Goal: Book appointment/travel/reservation

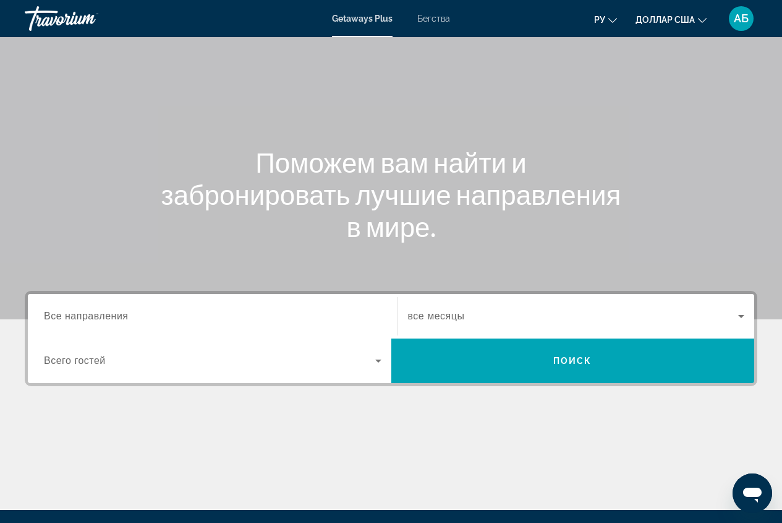
scroll to position [124, 0]
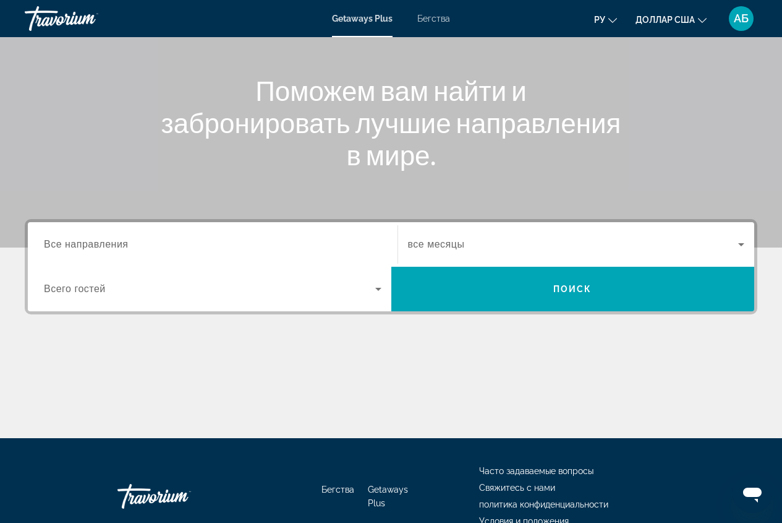
click at [76, 291] on span "Всего гостей" at bounding box center [75, 288] width 62 height 11
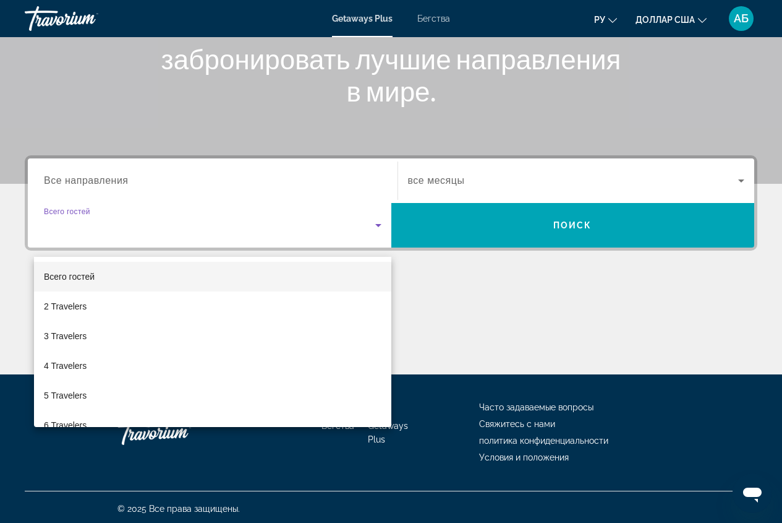
scroll to position [190, 0]
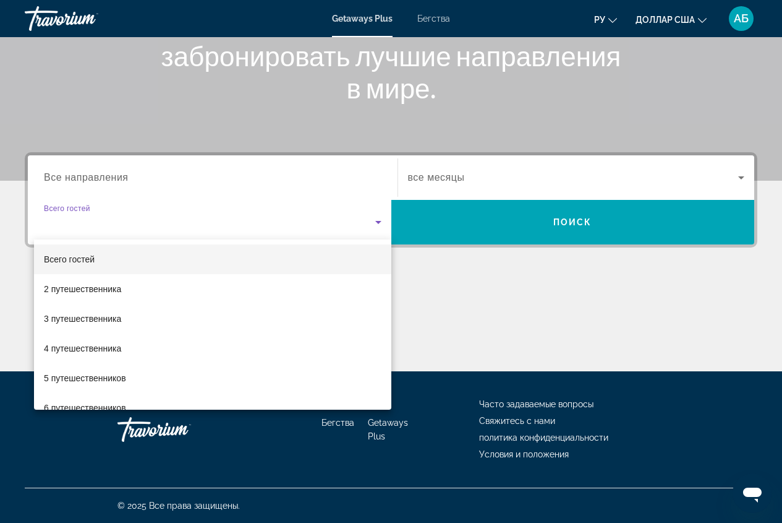
click at [140, 178] on div at bounding box center [391, 261] width 782 height 523
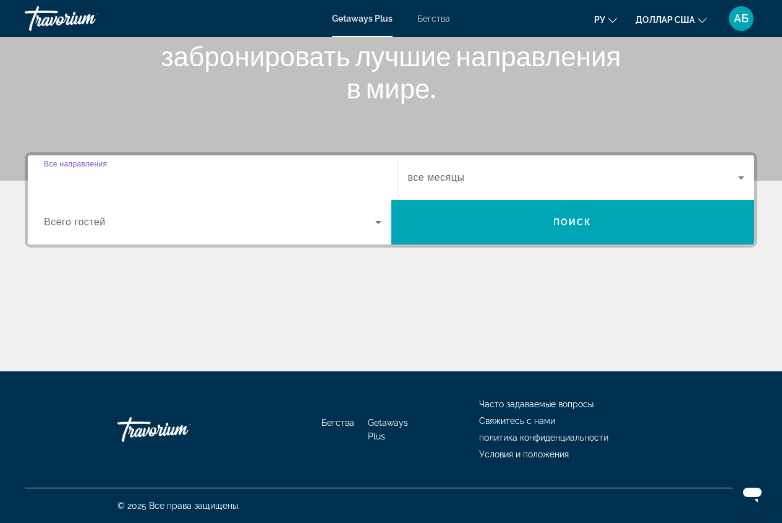
click at [140, 178] on input "Destination Все направления" at bounding box center [213, 178] width 338 height 15
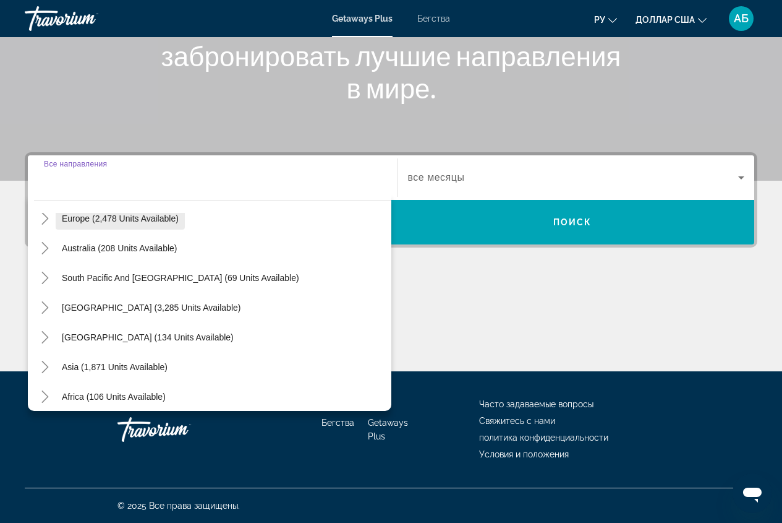
scroll to position [186, 0]
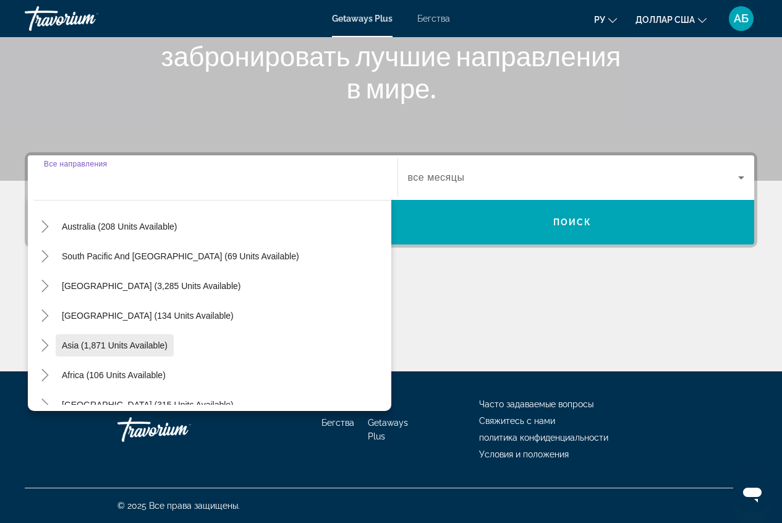
click at [127, 341] on span "Asia (1,871 units available)" at bounding box center [115, 345] width 106 height 10
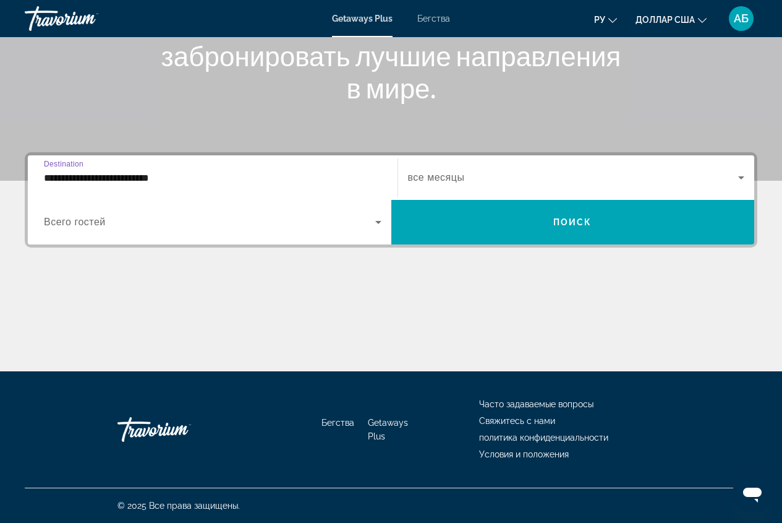
click at [187, 179] on input "**********" at bounding box center [213, 178] width 338 height 15
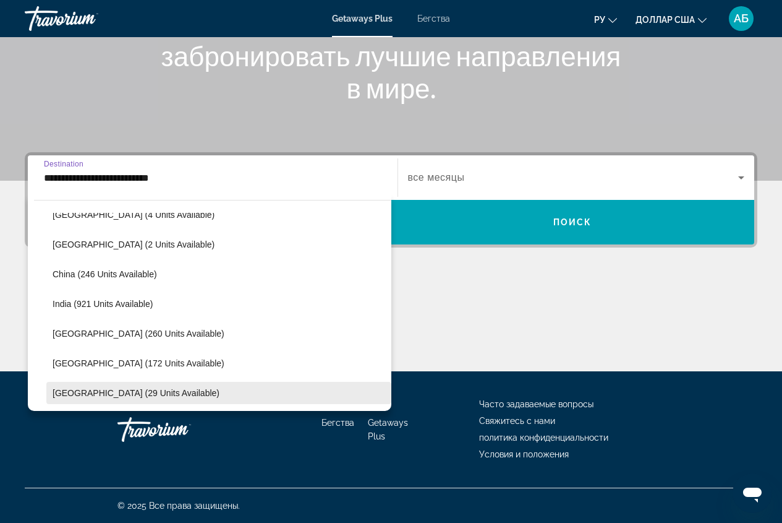
scroll to position [408, 0]
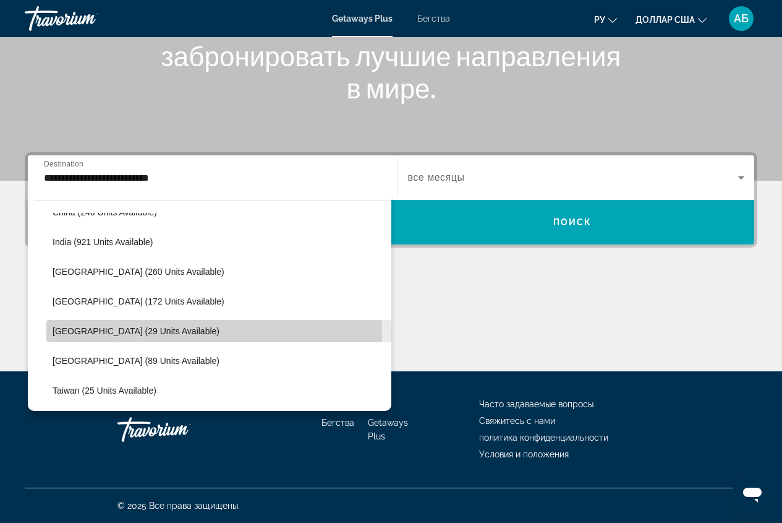
click at [118, 333] on span "[GEOGRAPHIC_DATA] (29 units available)" at bounding box center [136, 331] width 167 height 10
type input "**********"
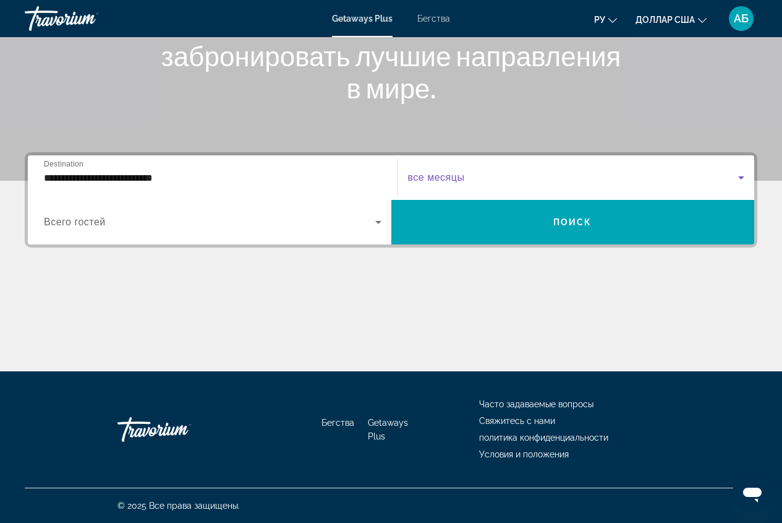
click at [450, 174] on div "Start Month все месяцы" at bounding box center [576, 177] width 337 height 35
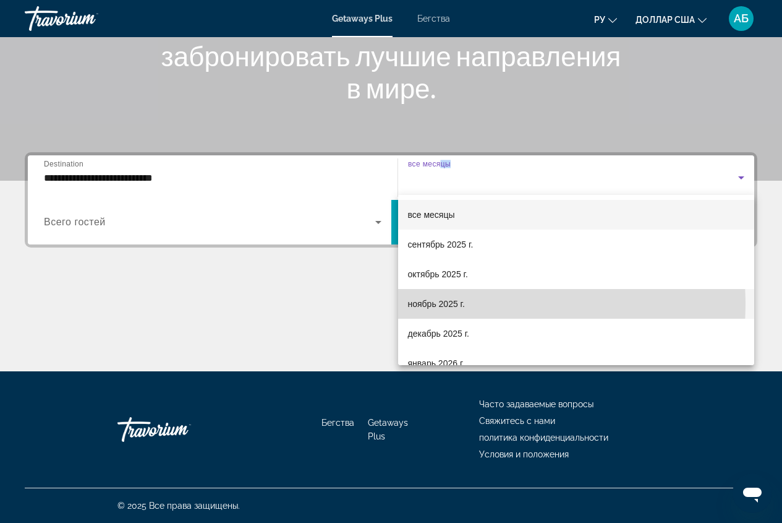
click at [427, 304] on font "ноябрь 2025 г." at bounding box center [436, 304] width 57 height 10
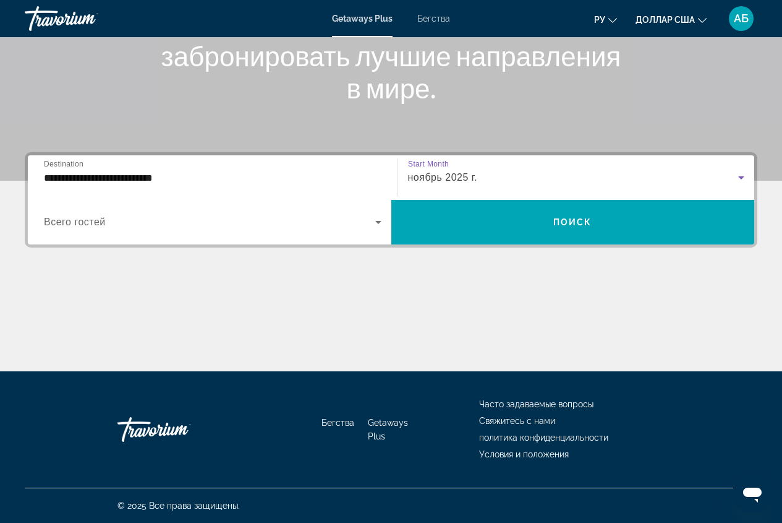
click at [496, 178] on div "ноябрь 2025 г." at bounding box center [573, 177] width 331 height 15
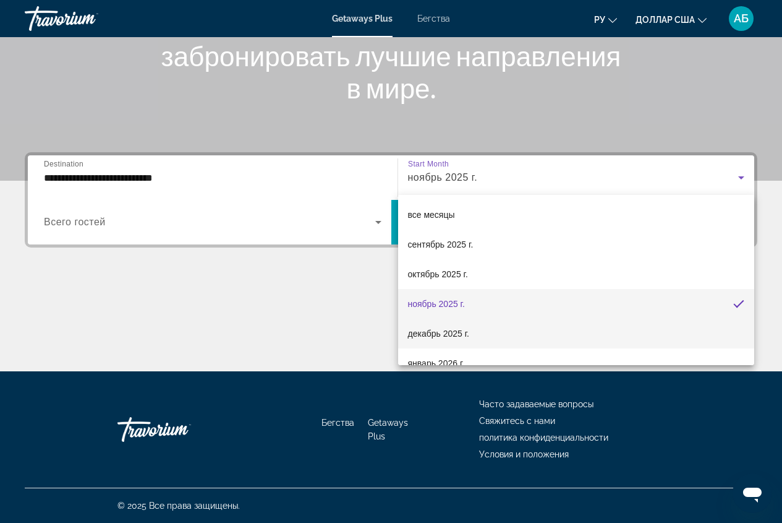
click at [459, 333] on font "декабрь 2025 г." at bounding box center [438, 333] width 61 height 10
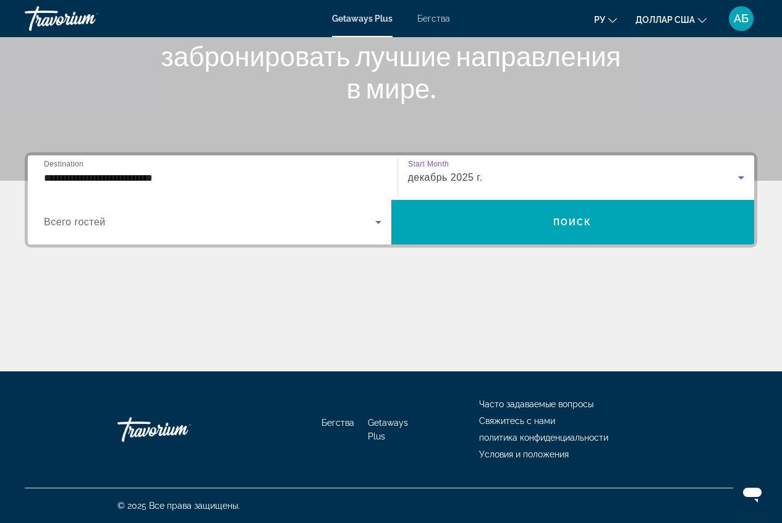
click at [521, 171] on div "декабрь 2025 г." at bounding box center [573, 177] width 331 height 15
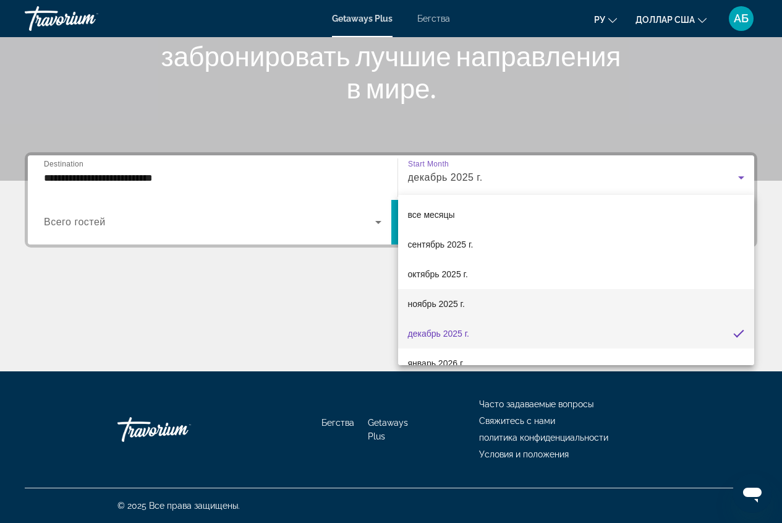
click at [447, 310] on span "ноябрь 2025 г." at bounding box center [436, 303] width 57 height 15
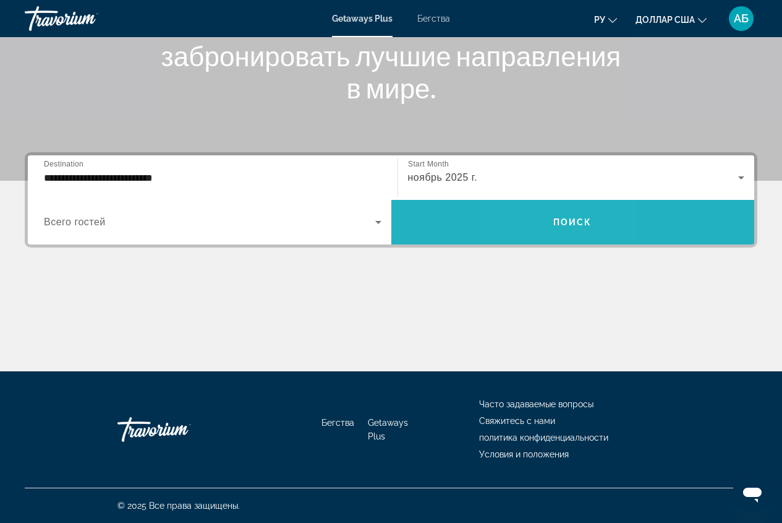
click at [539, 225] on span "Виджет поиска" at bounding box center [573, 222] width 364 height 30
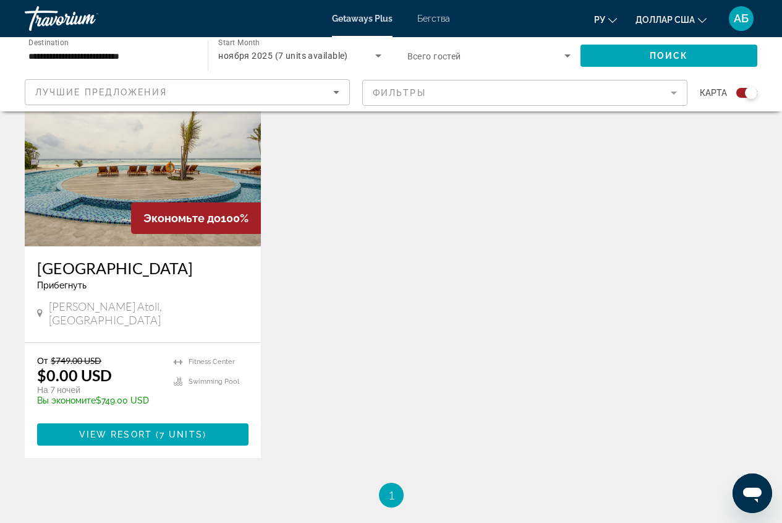
scroll to position [495, 0]
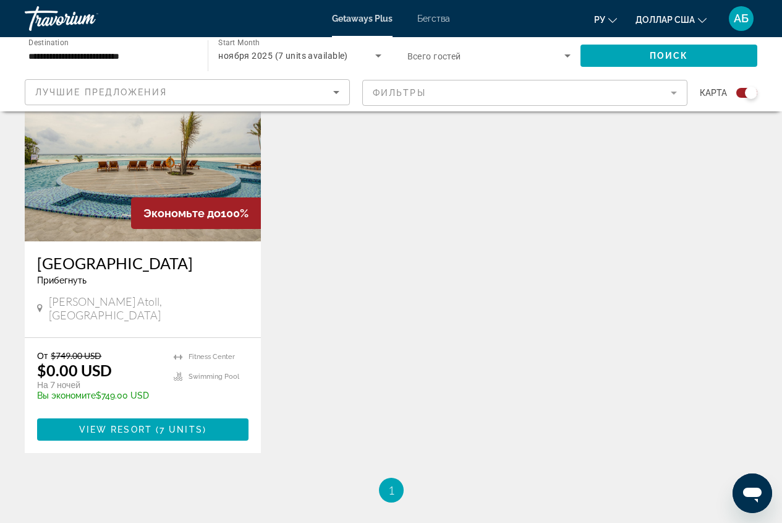
click at [110, 184] on img "Основное содержание" at bounding box center [143, 142] width 236 height 198
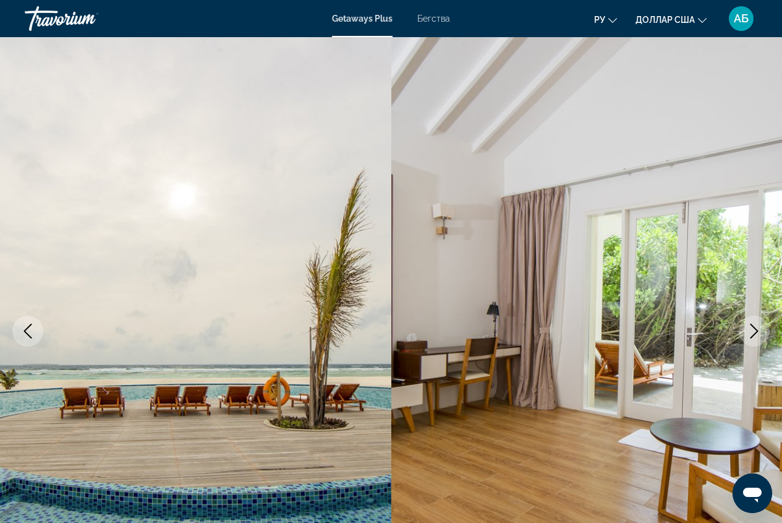
click at [756, 331] on icon "Next image" at bounding box center [754, 330] width 15 height 15
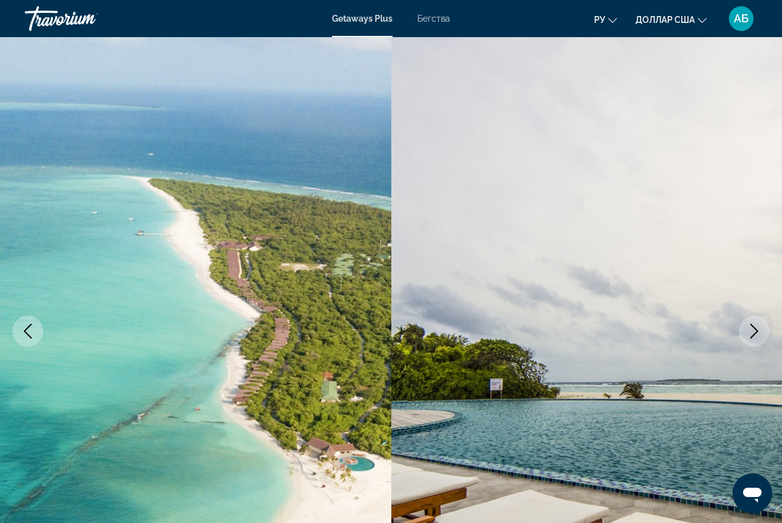
click at [756, 331] on icon "Next image" at bounding box center [754, 330] width 15 height 15
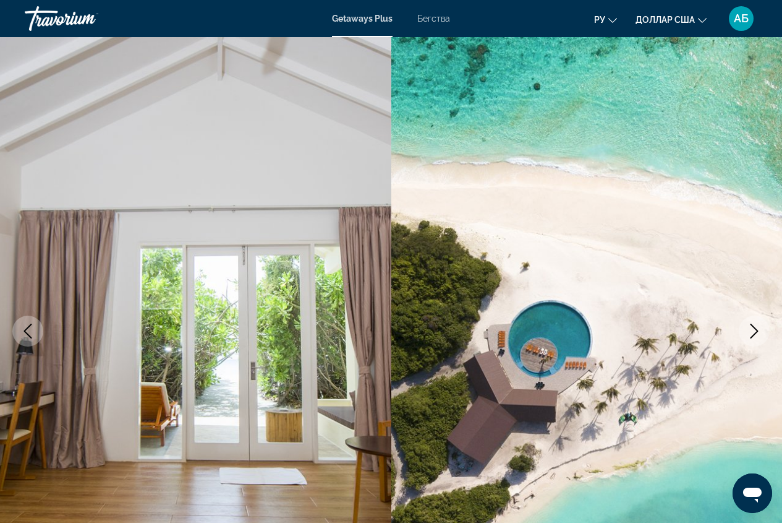
click at [756, 331] on icon "Next image" at bounding box center [754, 330] width 15 height 15
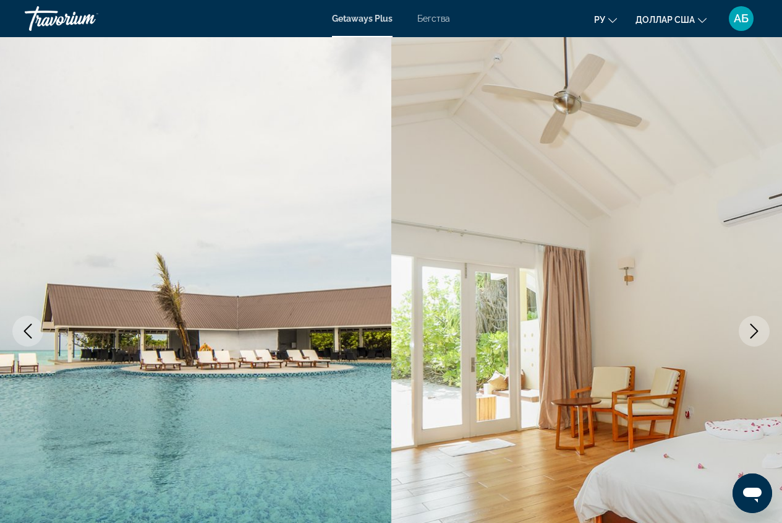
click at [756, 331] on icon "Next image" at bounding box center [754, 330] width 15 height 15
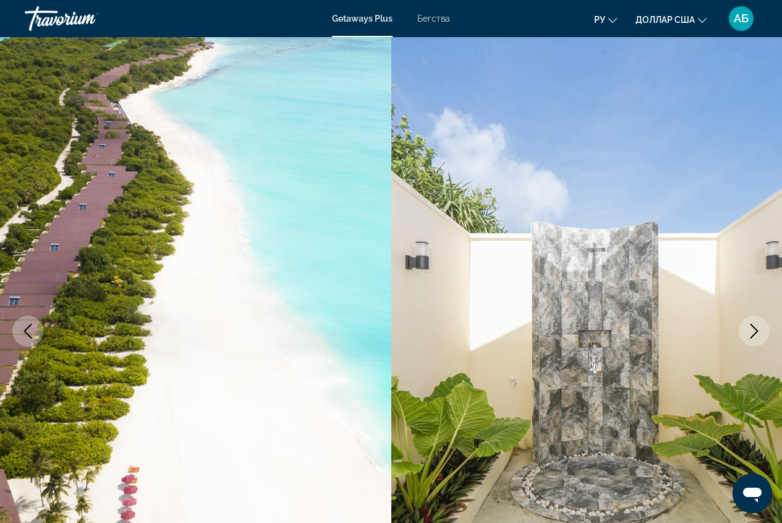
click at [756, 331] on icon "Next image" at bounding box center [754, 330] width 15 height 15
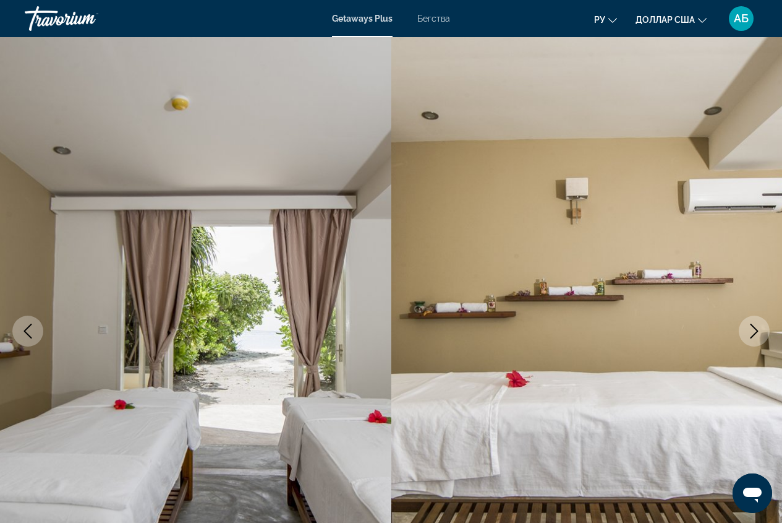
click at [756, 331] on icon "Next image" at bounding box center [754, 330] width 15 height 15
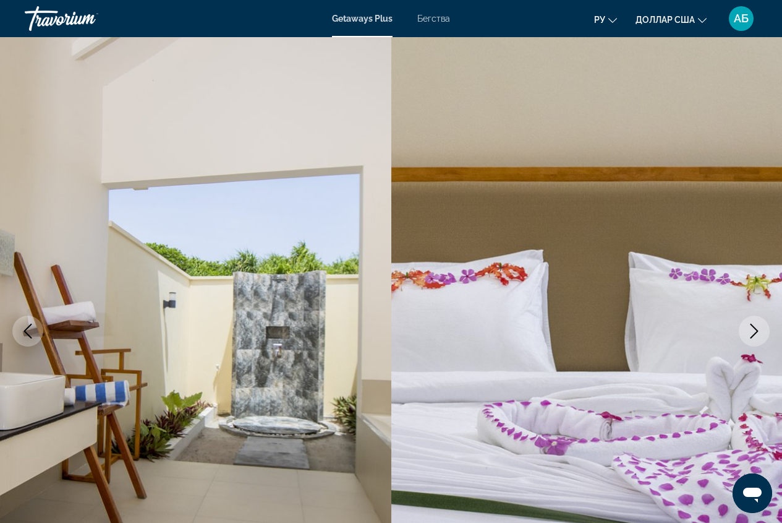
click at [756, 331] on icon "Next image" at bounding box center [754, 330] width 15 height 15
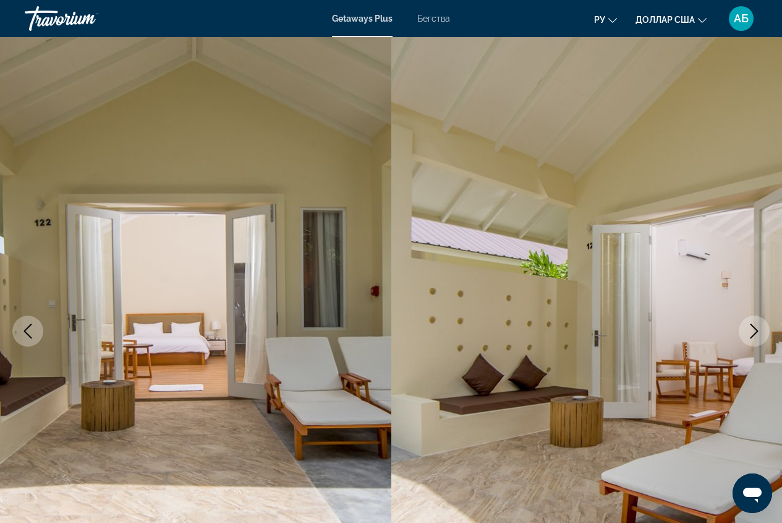
click at [756, 331] on icon "Next image" at bounding box center [754, 330] width 15 height 15
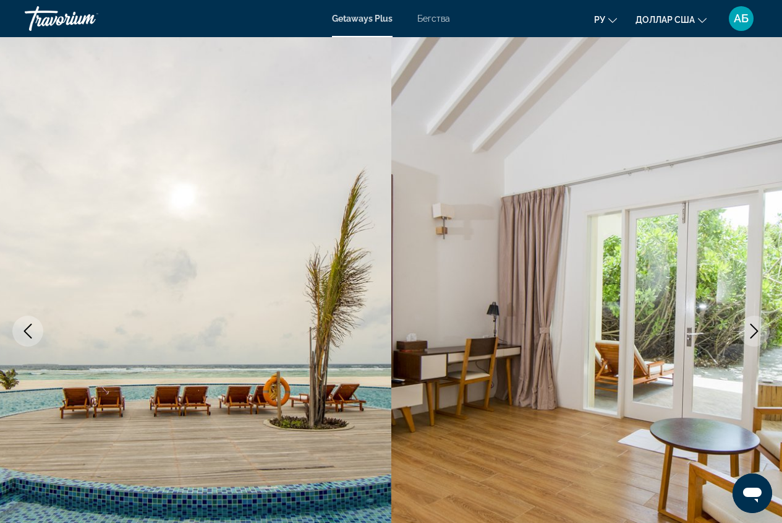
click at [756, 331] on icon "Next image" at bounding box center [754, 330] width 15 height 15
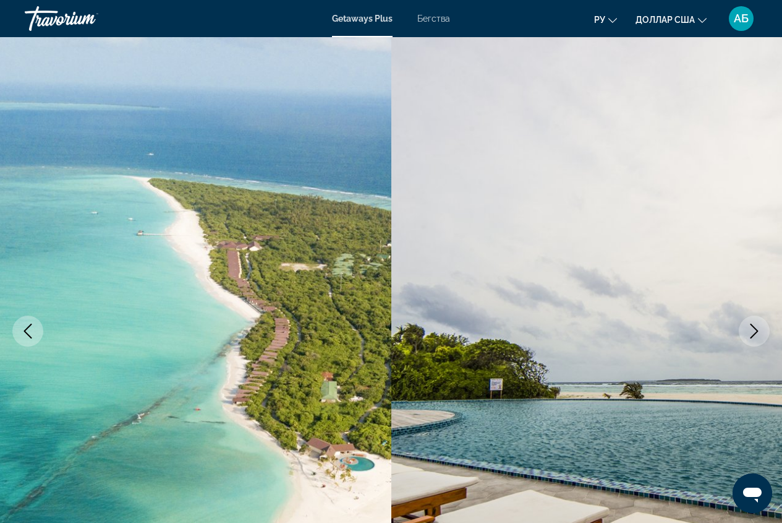
click at [756, 331] on icon "Next image" at bounding box center [754, 330] width 15 height 15
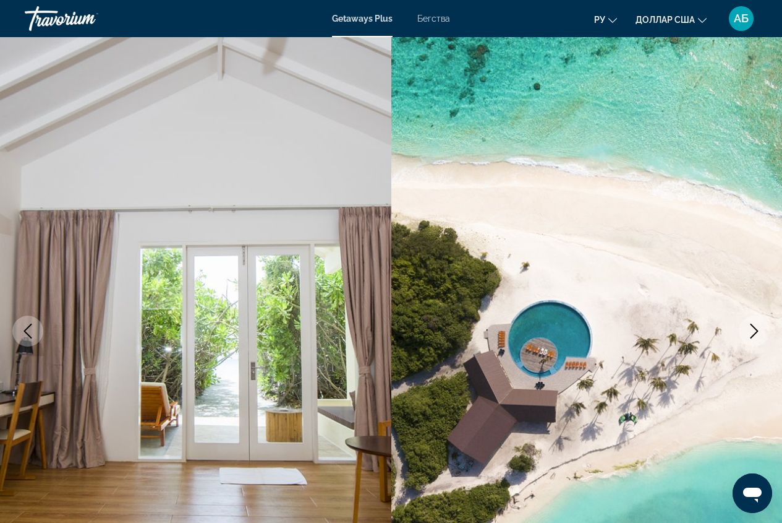
click at [756, 331] on icon "Next image" at bounding box center [754, 330] width 15 height 15
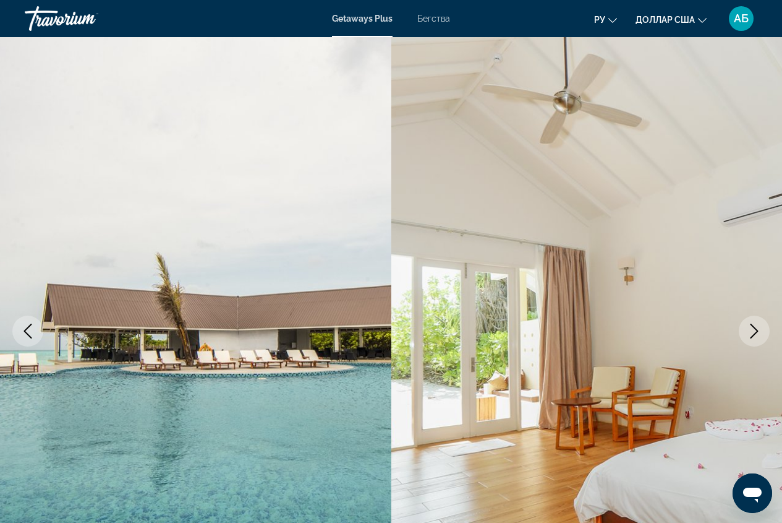
click at [756, 331] on icon "Next image" at bounding box center [754, 330] width 15 height 15
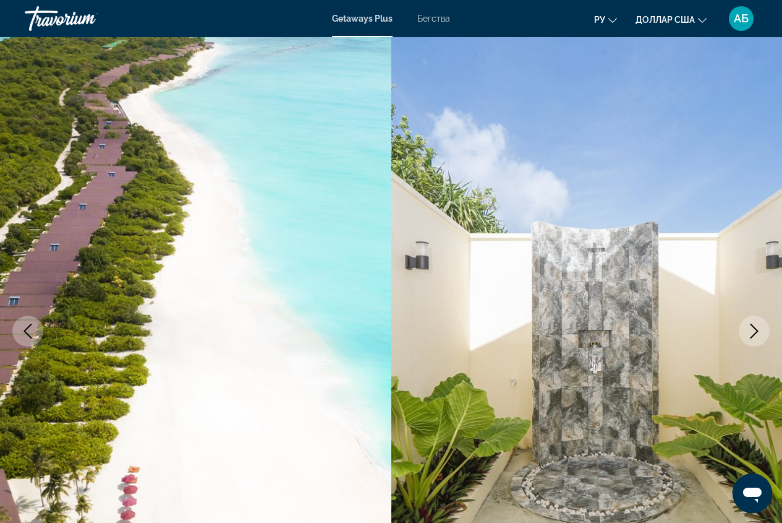
click at [756, 331] on icon "Next image" at bounding box center [754, 330] width 15 height 15
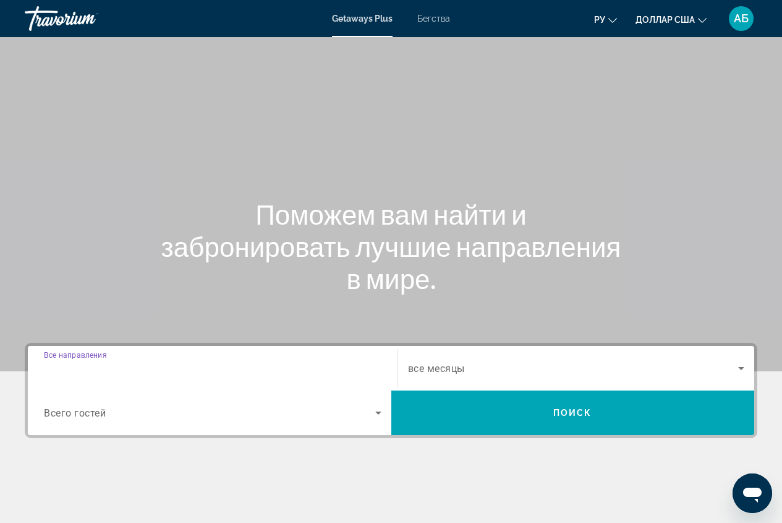
click at [140, 370] on input "Destination Все направления" at bounding box center [213, 368] width 338 height 15
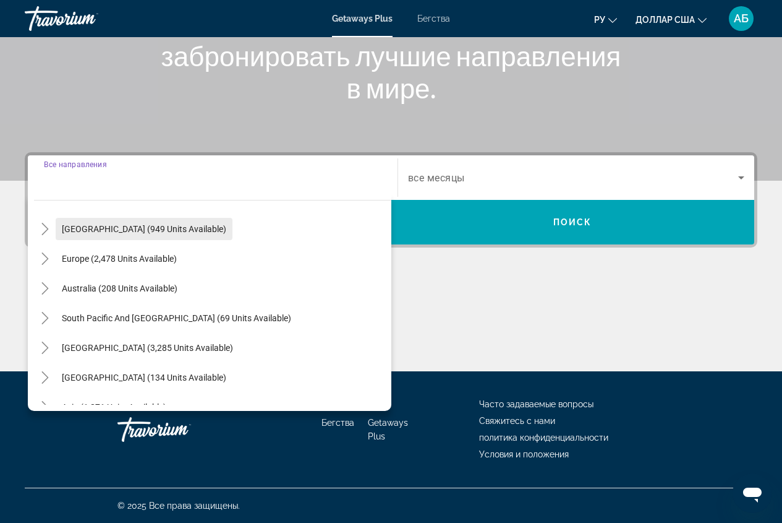
scroll to position [186, 0]
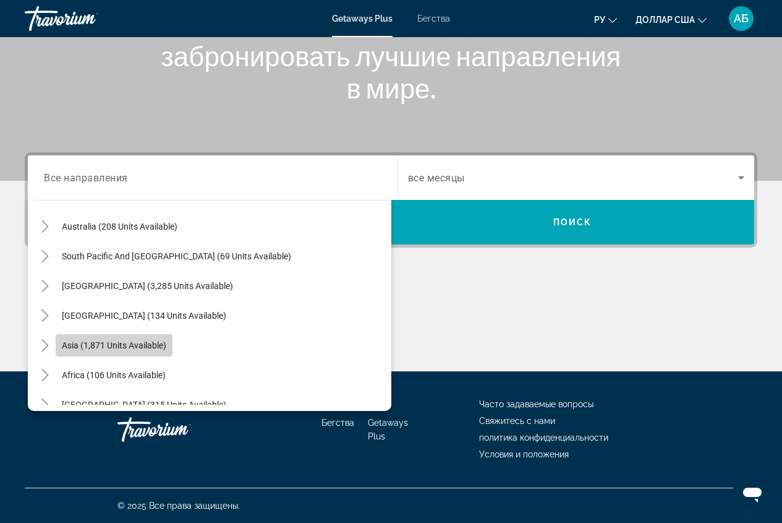
click at [130, 338] on span "Search widget" at bounding box center [114, 345] width 117 height 30
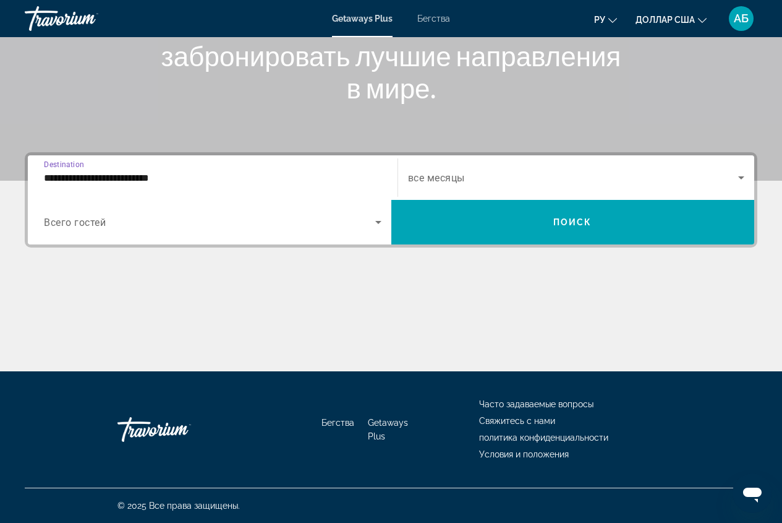
click at [164, 174] on input "**********" at bounding box center [213, 178] width 338 height 15
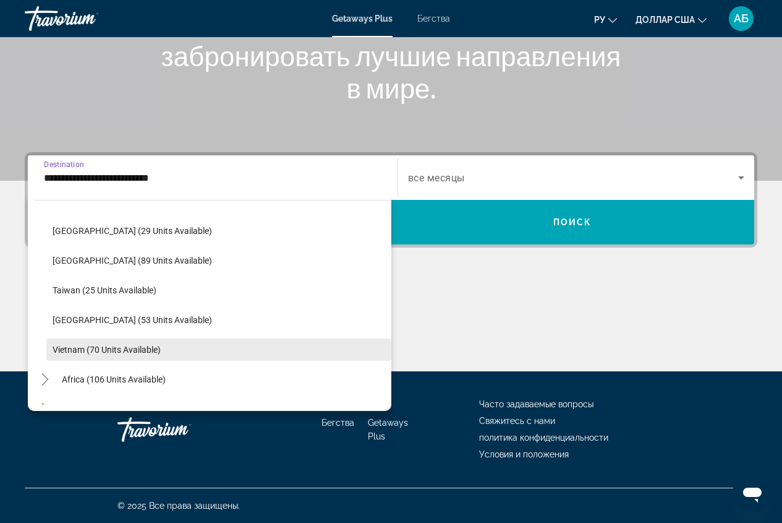
scroll to position [527, 0]
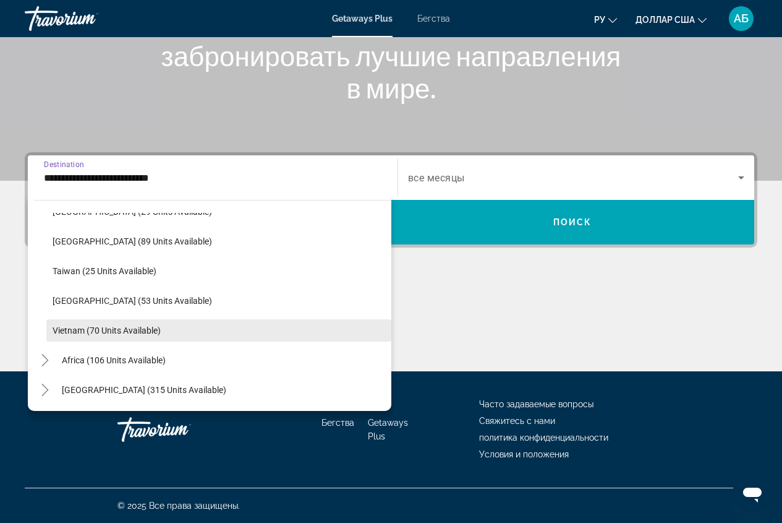
click at [121, 336] on span "Search widget" at bounding box center [218, 330] width 345 height 30
type input "**********"
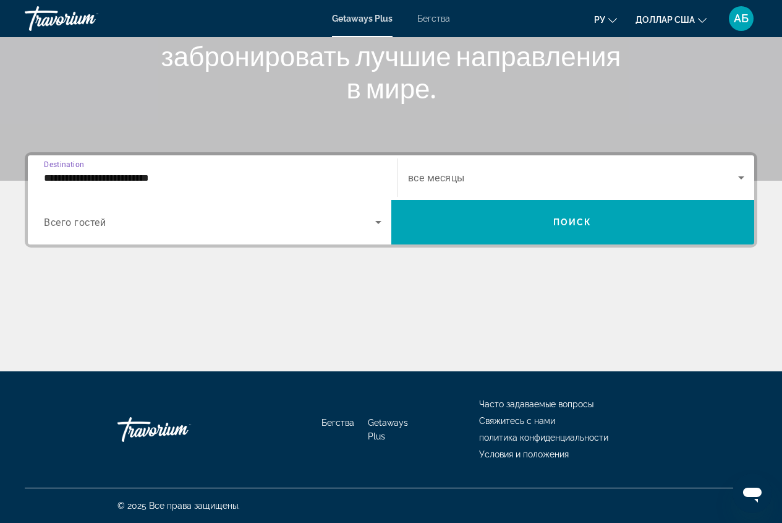
click at [460, 177] on span "все месяцы" at bounding box center [436, 178] width 57 height 12
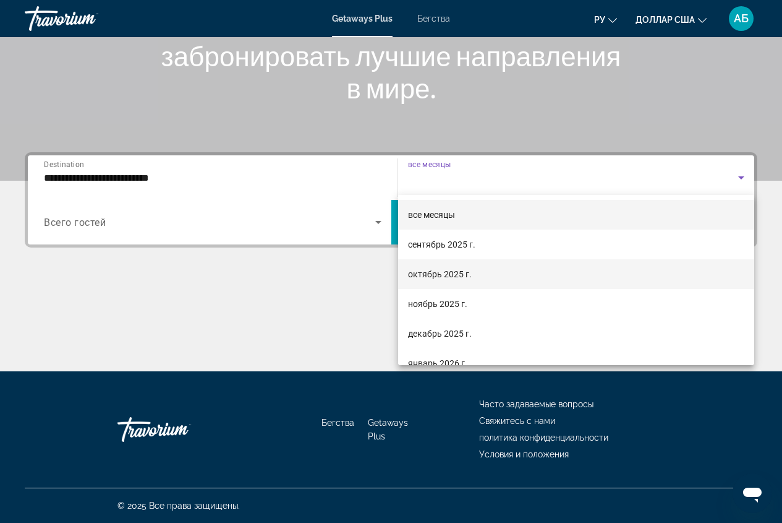
click at [449, 280] on span "октябрь 2025 г." at bounding box center [440, 274] width 64 height 15
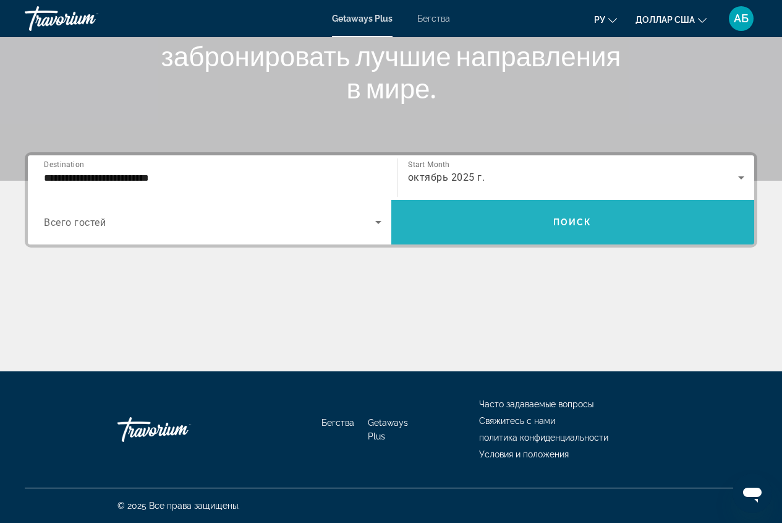
click at [574, 218] on span "Поиск" at bounding box center [572, 222] width 39 height 10
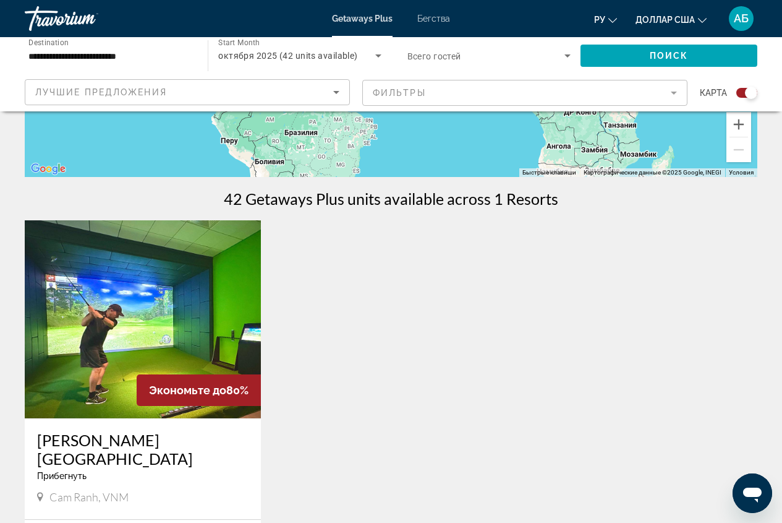
scroll to position [309, 0]
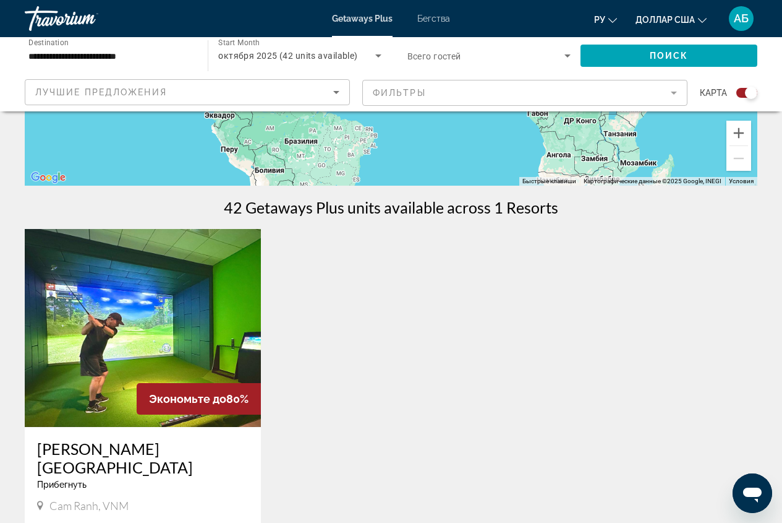
click at [162, 304] on img "Основное содержание" at bounding box center [143, 328] width 236 height 198
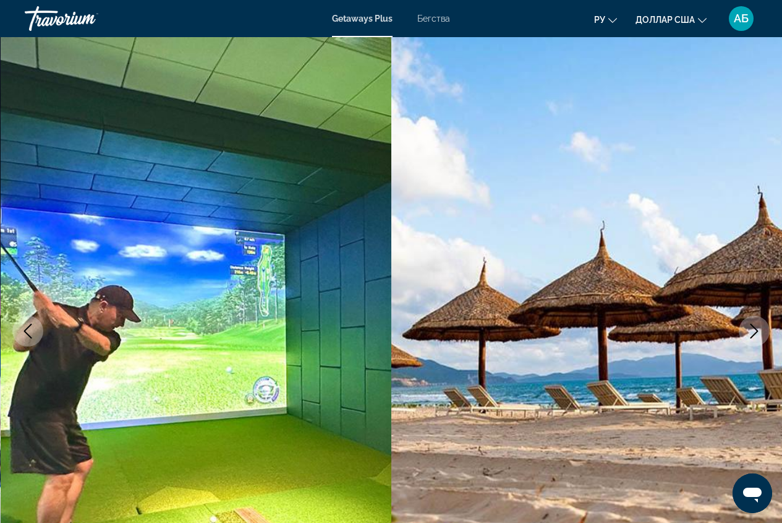
click at [753, 332] on icon "Next image" at bounding box center [754, 330] width 15 height 15
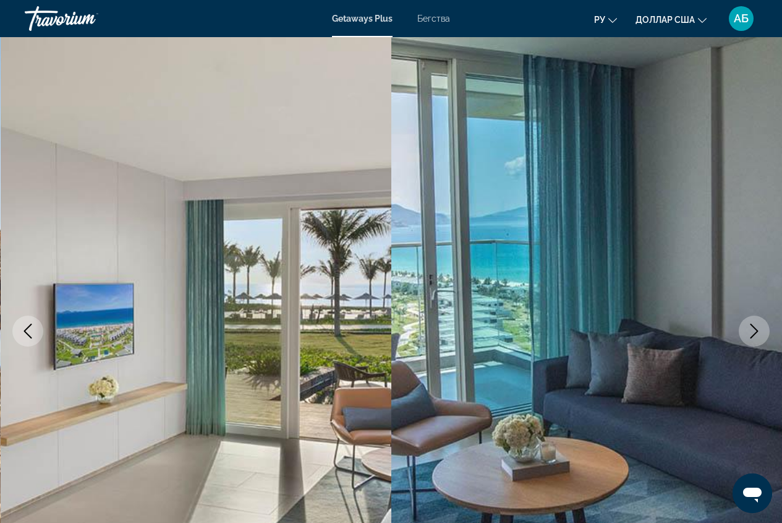
click at [753, 332] on icon "Next image" at bounding box center [754, 330] width 15 height 15
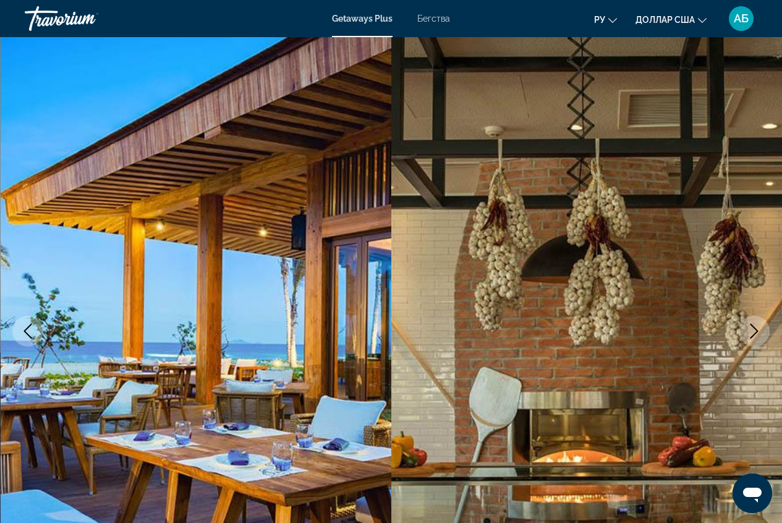
click at [753, 332] on icon "Next image" at bounding box center [754, 330] width 15 height 15
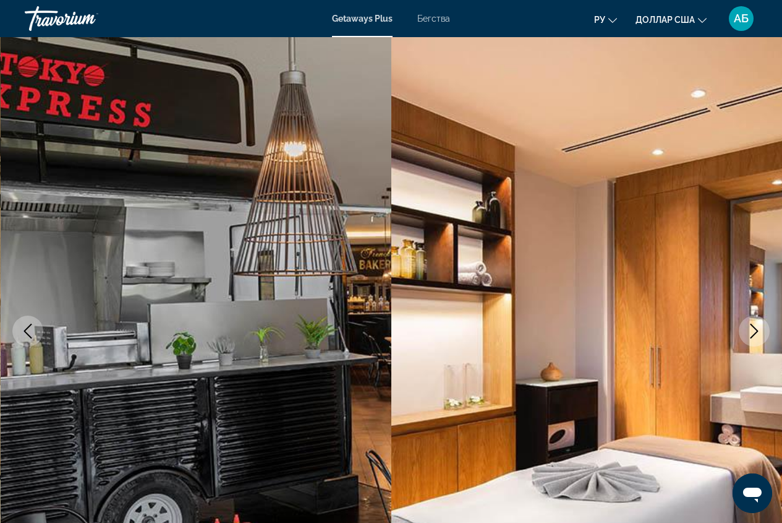
click at [753, 332] on icon "Next image" at bounding box center [754, 330] width 15 height 15
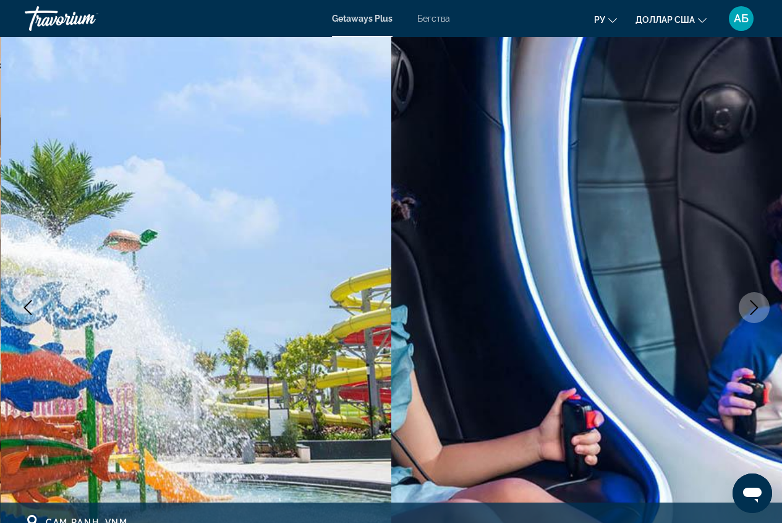
scroll to position [62, 0]
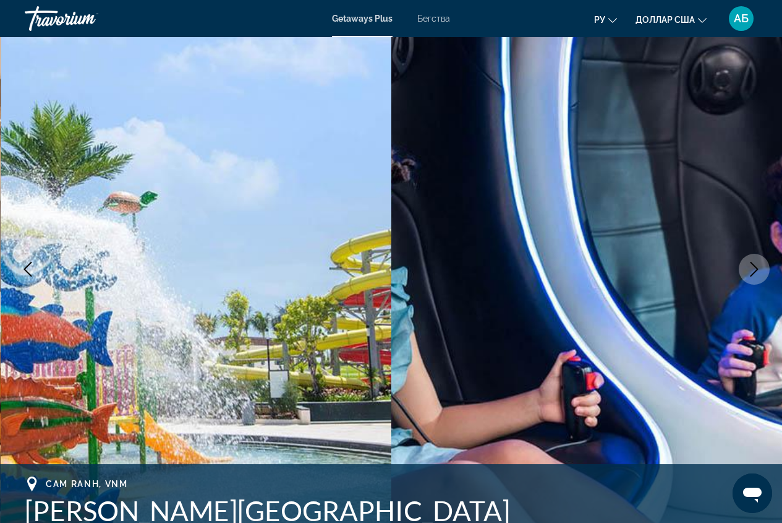
click at [752, 331] on img "Основное содержание" at bounding box center [586, 268] width 391 height 587
click at [751, 270] on icon "Next image" at bounding box center [754, 269] width 15 height 15
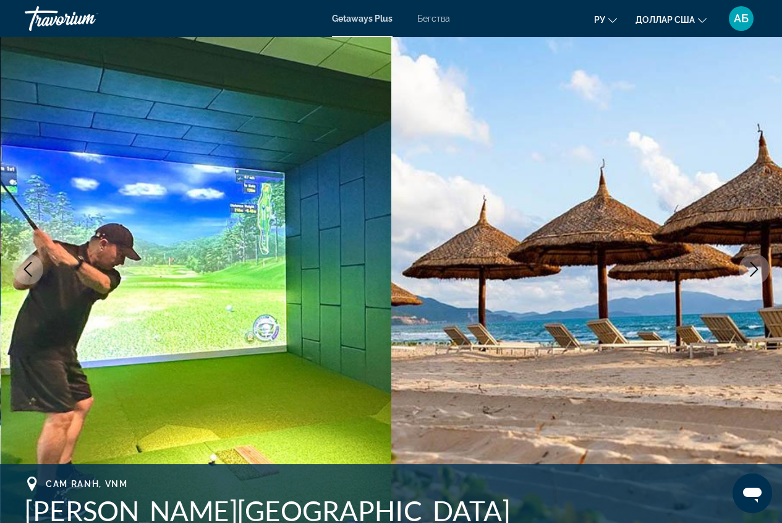
click at [751, 270] on icon "Next image" at bounding box center [754, 269] width 15 height 15
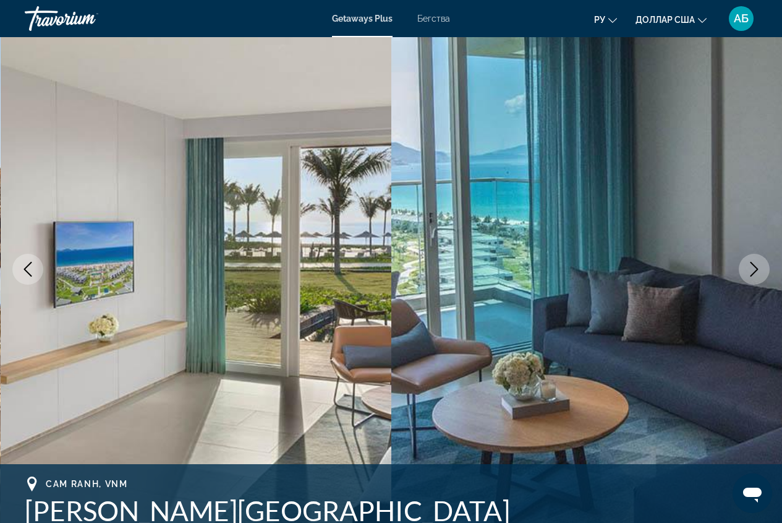
click at [751, 270] on icon "Next image" at bounding box center [754, 269] width 15 height 15
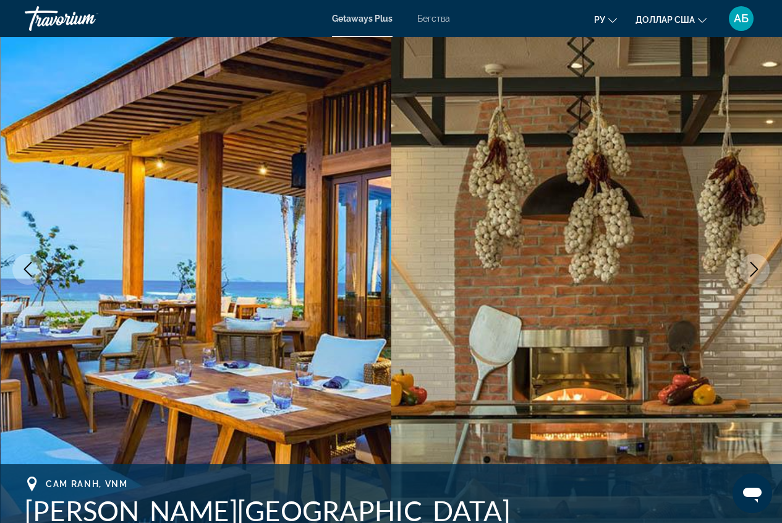
click at [751, 270] on icon "Next image" at bounding box center [754, 269] width 15 height 15
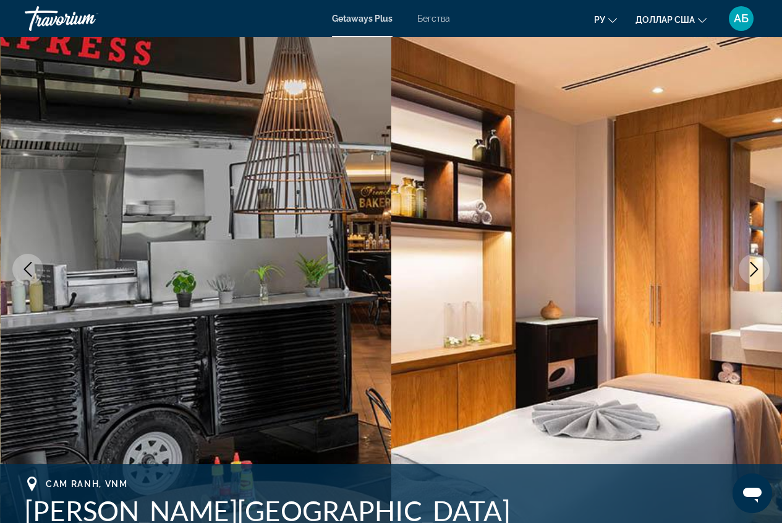
click at [751, 270] on icon "Next image" at bounding box center [754, 269] width 15 height 15
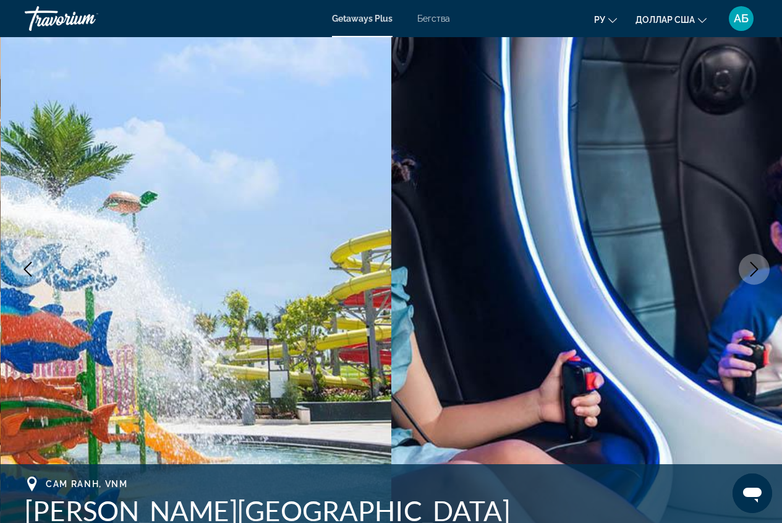
click at [751, 270] on icon "Next image" at bounding box center [754, 269] width 15 height 15
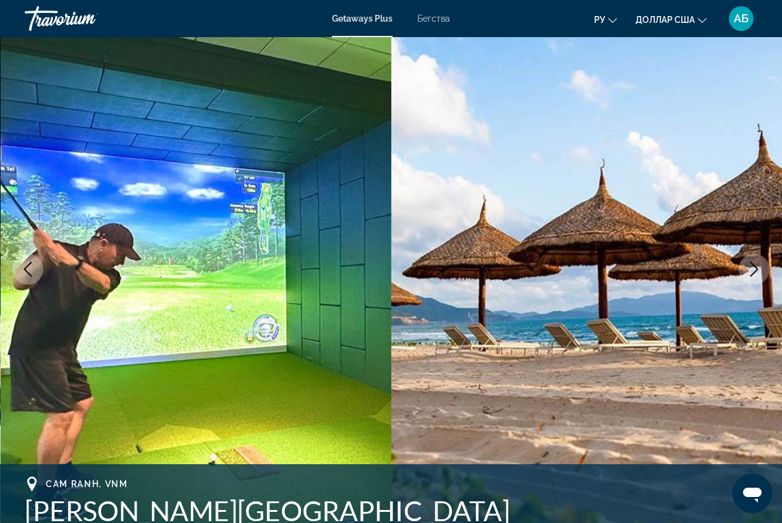
click at [751, 270] on icon "Next image" at bounding box center [754, 269] width 15 height 15
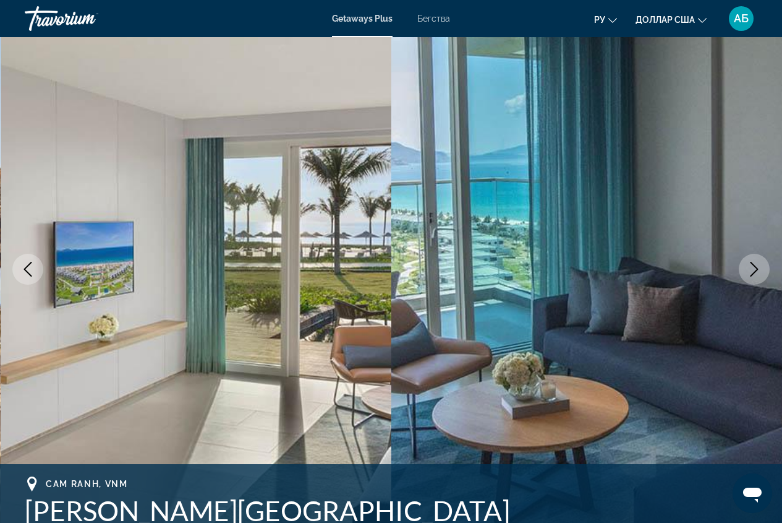
click at [751, 270] on icon "Next image" at bounding box center [754, 269] width 15 height 15
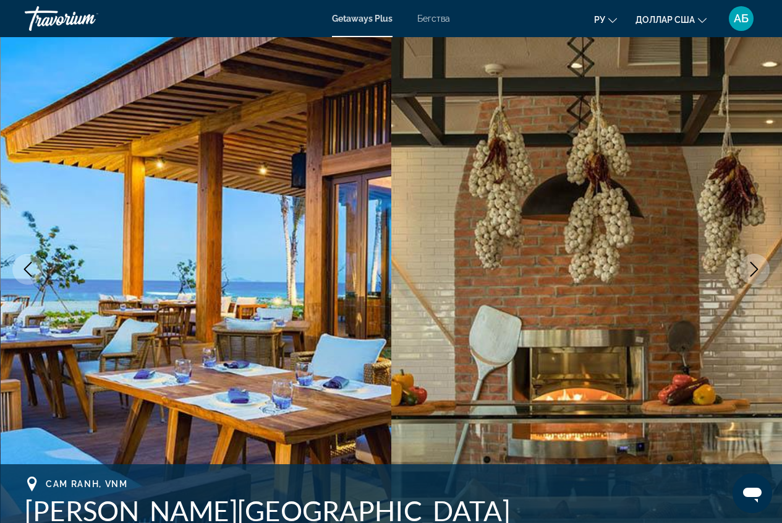
click at [751, 270] on icon "Next image" at bounding box center [754, 269] width 15 height 15
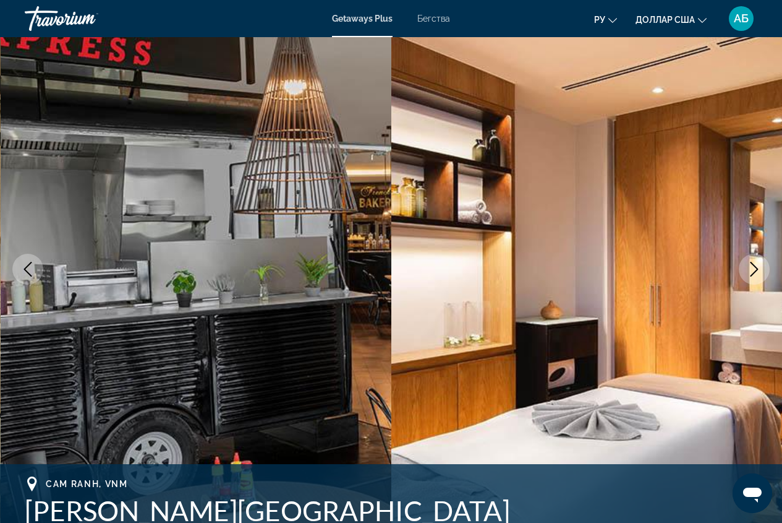
click at [751, 270] on icon "Next image" at bounding box center [754, 269] width 15 height 15
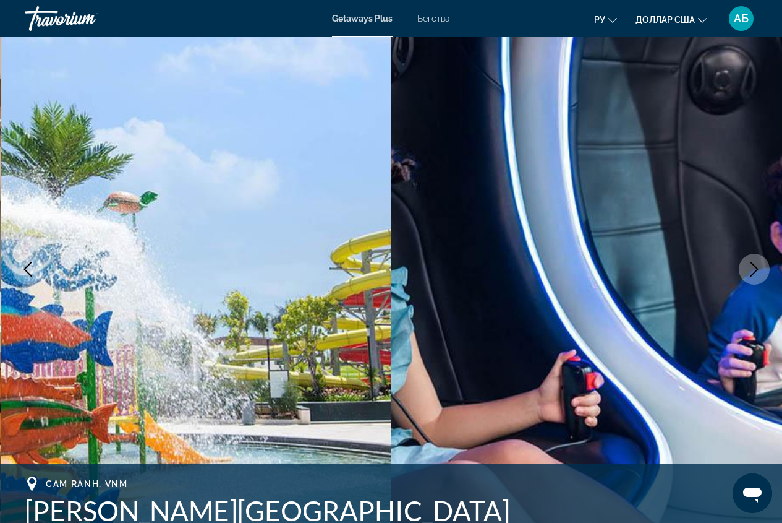
click at [751, 270] on icon "Next image" at bounding box center [754, 269] width 15 height 15
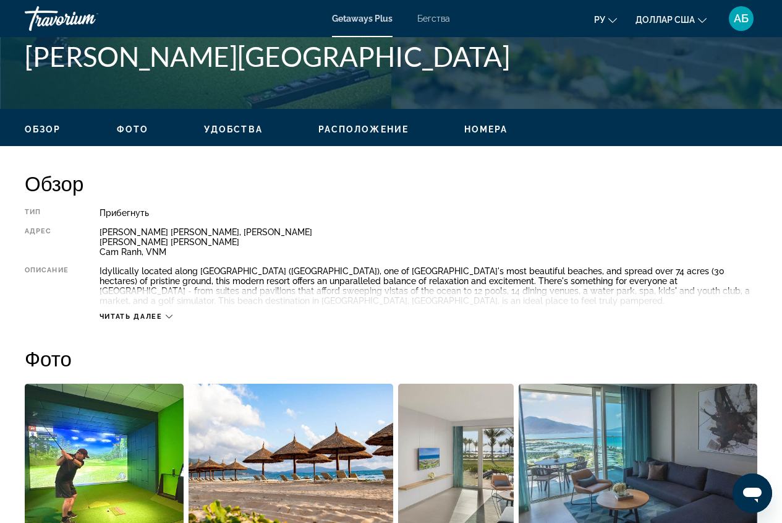
scroll to position [309, 0]
